Goal: Task Accomplishment & Management: Use online tool/utility

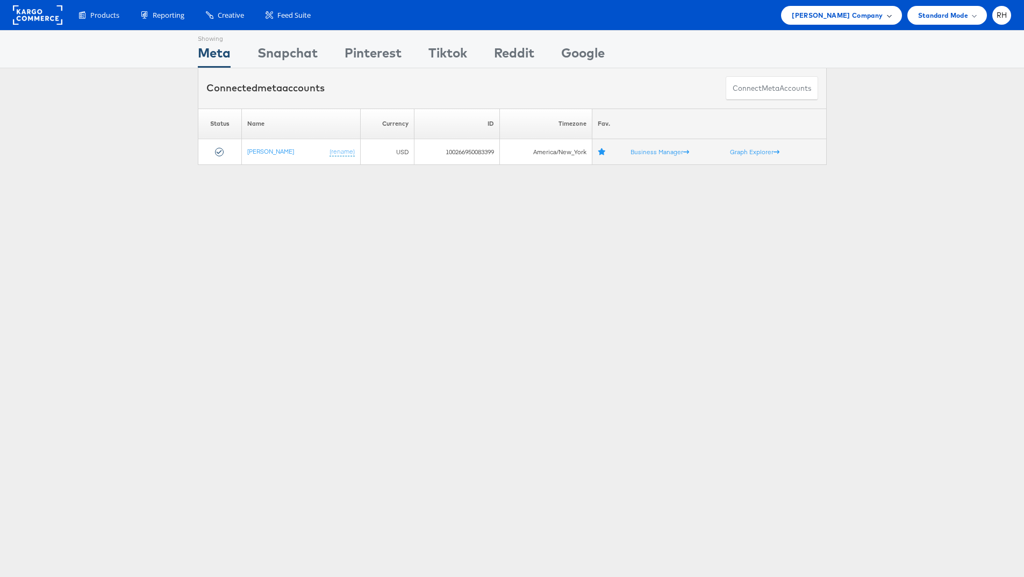
click at [819, 14] on span "Steve Madden Company" at bounding box center [837, 15] width 91 height 11
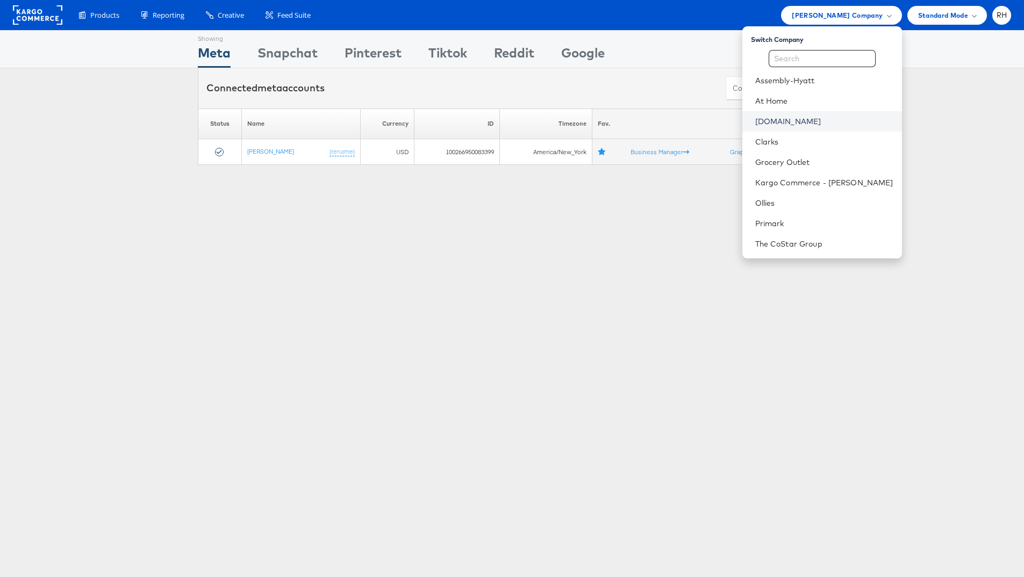
click at [853, 122] on link "[DOMAIN_NAME]" at bounding box center [824, 121] width 138 height 11
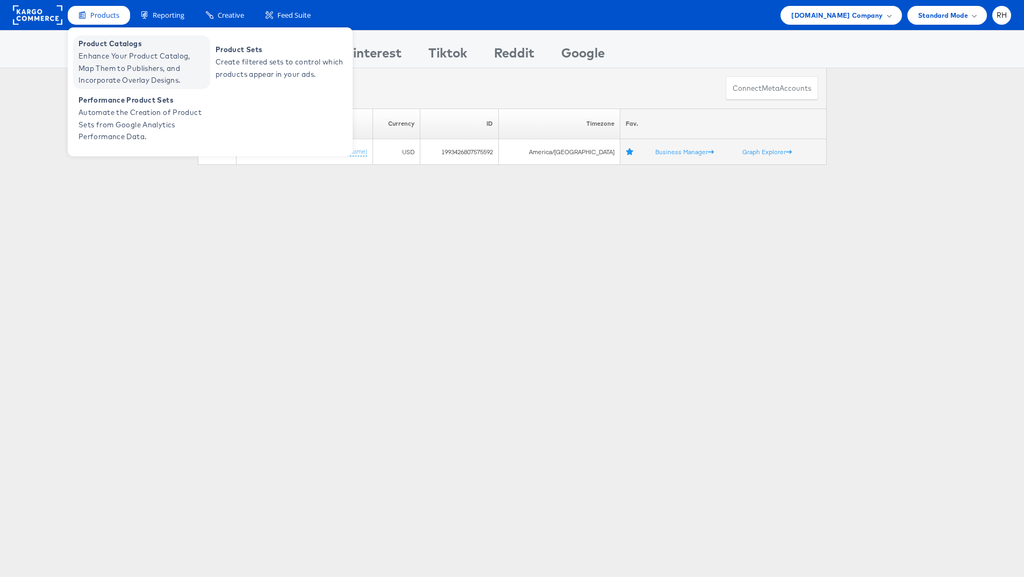
click at [99, 52] on span "Enhance Your Product Catalog, Map Them to Publishers, and Incorporate Overlay D…" at bounding box center [142, 68] width 129 height 37
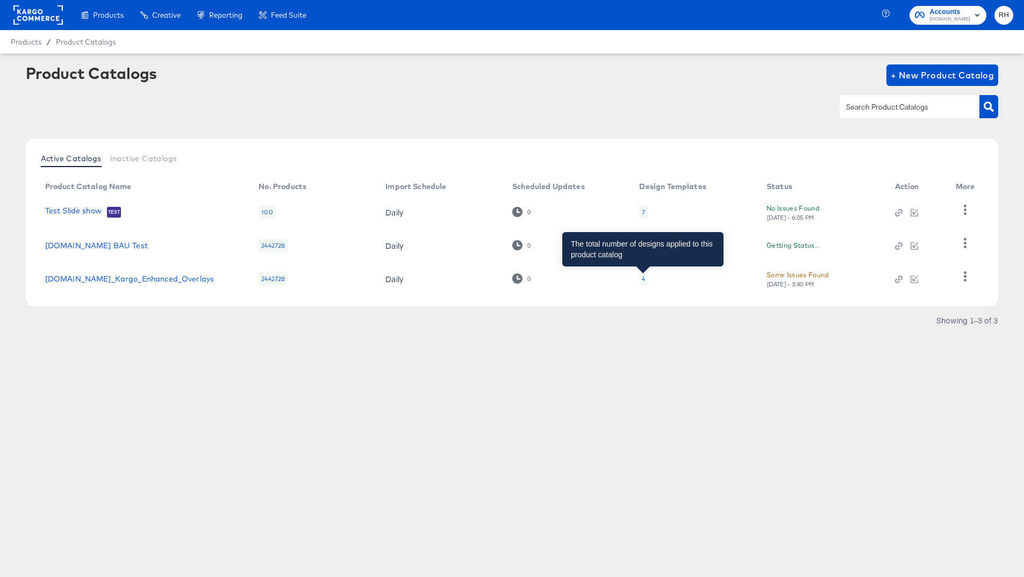
click at [642, 278] on div "4" at bounding box center [643, 279] width 3 height 9
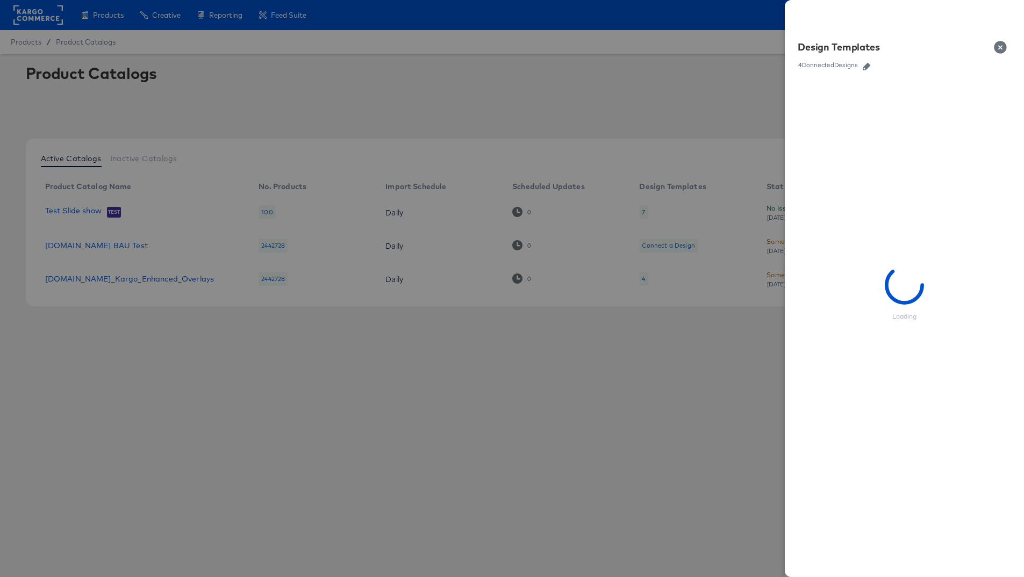
click at [866, 67] on icon "button" at bounding box center [867, 67] width 8 height 8
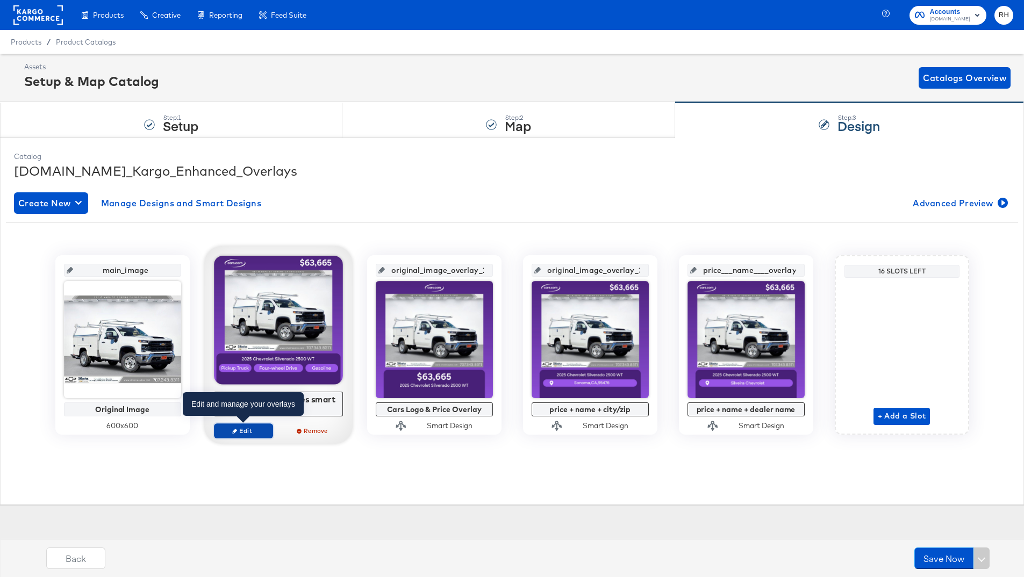
click at [260, 427] on span "Edit" at bounding box center [242, 431] width 49 height 8
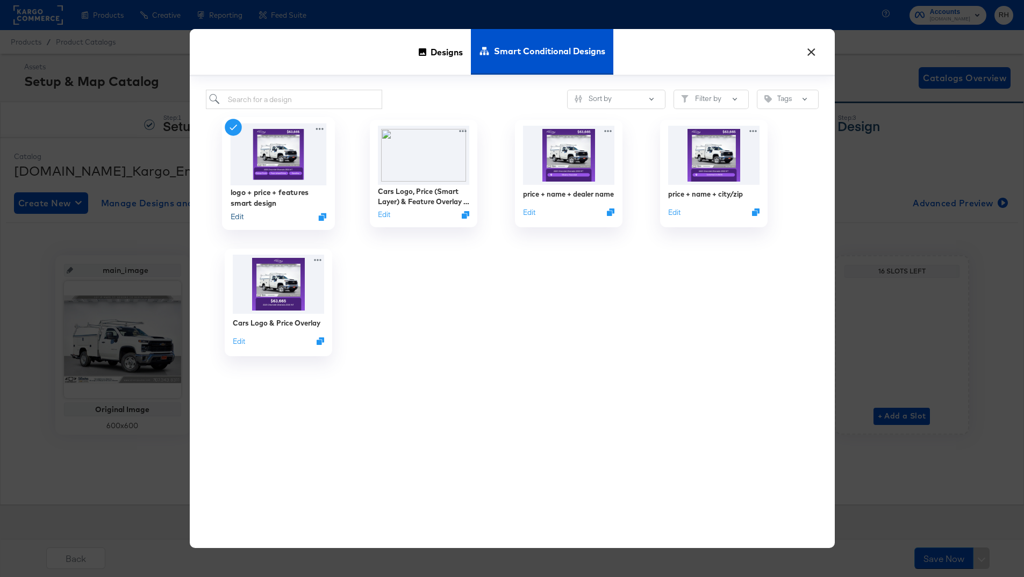
click at [238, 217] on button "Edit" at bounding box center [236, 217] width 13 height 10
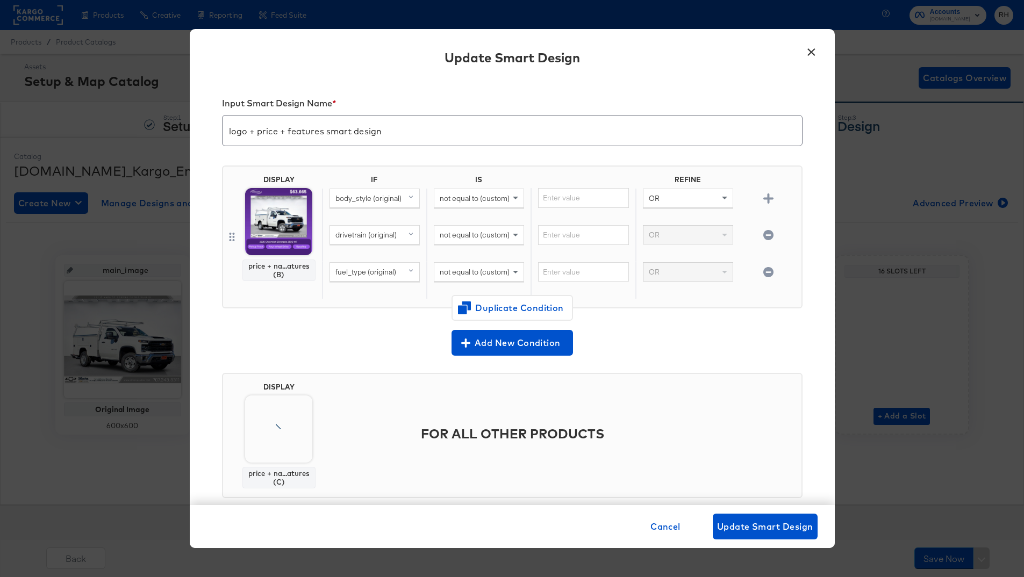
scroll to position [20, 0]
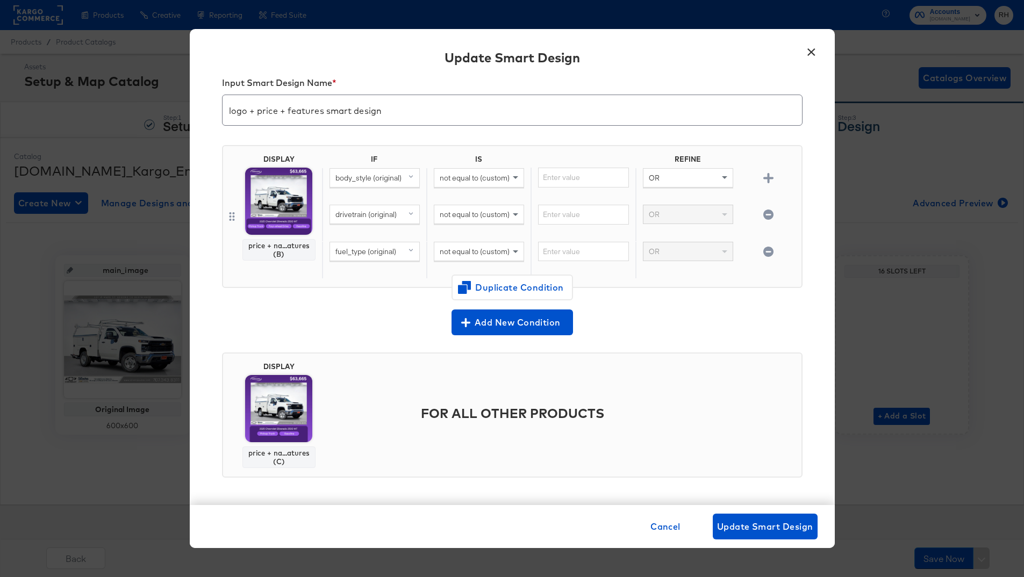
click at [810, 53] on button "×" at bounding box center [811, 49] width 19 height 19
